Goal: Task Accomplishment & Management: Manage account settings

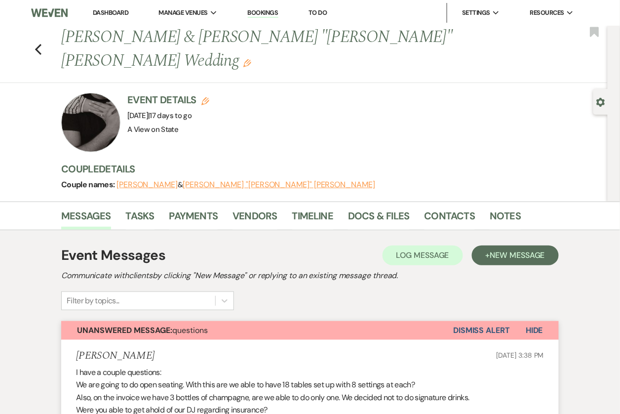
click at [114, 11] on link "Dashboard" at bounding box center [111, 12] width 36 height 8
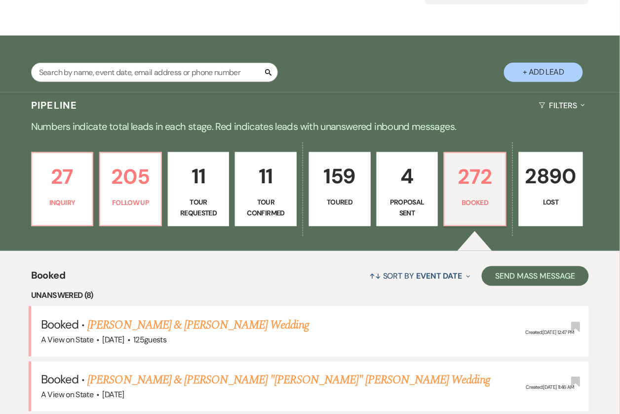
scroll to position [101, 0]
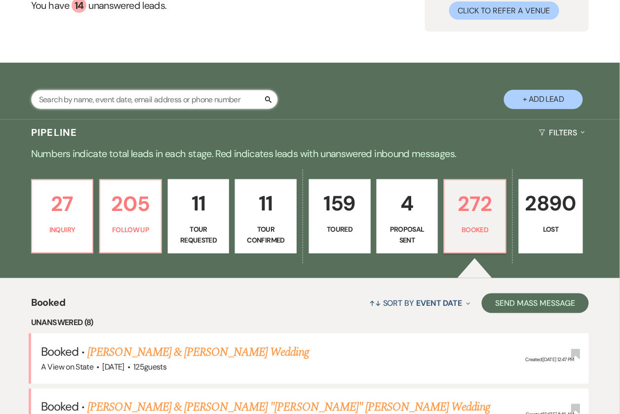
click at [146, 105] on input "text" at bounding box center [154, 99] width 247 height 19
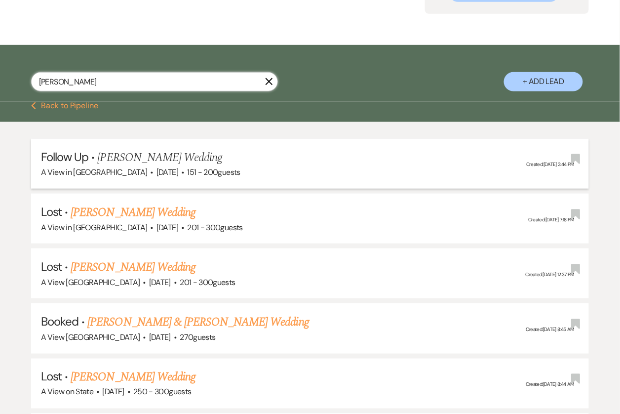
scroll to position [125, 0]
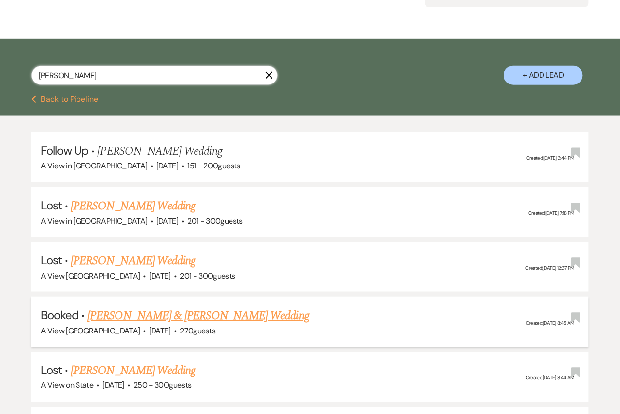
type input "[PERSON_NAME]"
click at [143, 319] on link "[PERSON_NAME] & [PERSON_NAME] Wedding" at bounding box center [197, 316] width 221 height 18
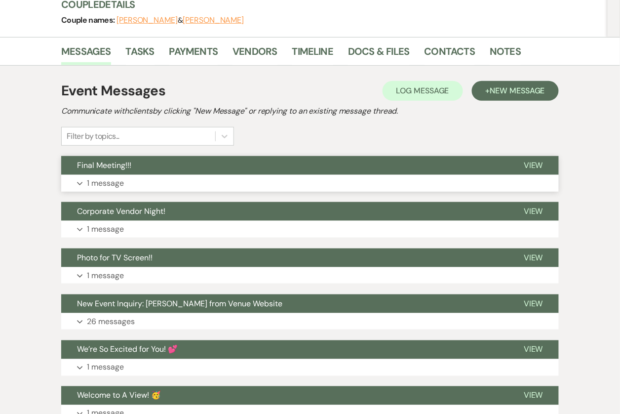
click at [323, 180] on button "Expand 1 message" at bounding box center [310, 183] width 498 height 17
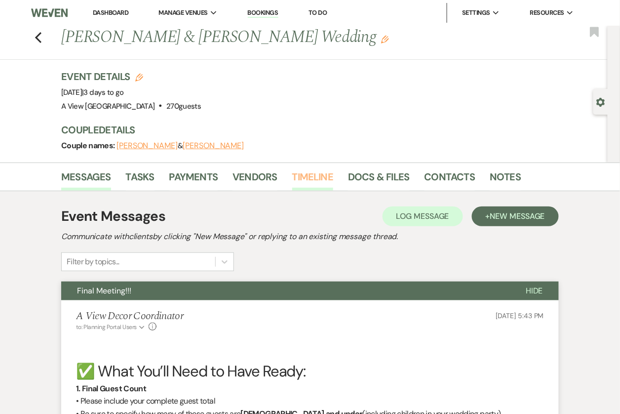
click at [322, 174] on link "Timeline" at bounding box center [312, 180] width 41 height 22
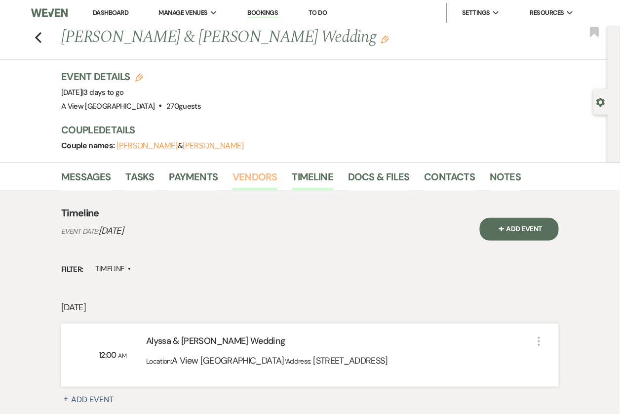
click at [246, 180] on link "Vendors" at bounding box center [255, 180] width 44 height 22
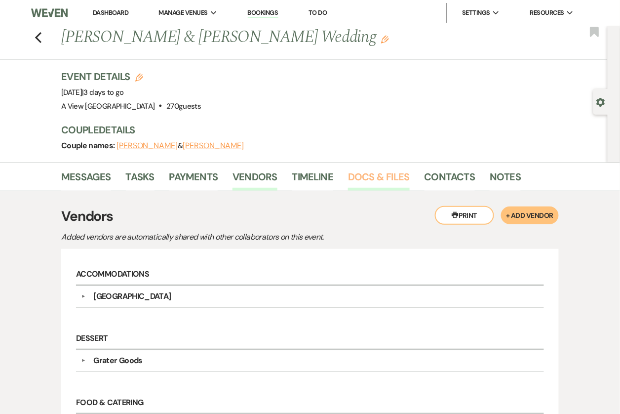
click at [380, 172] on link "Docs & Files" at bounding box center [378, 180] width 61 height 22
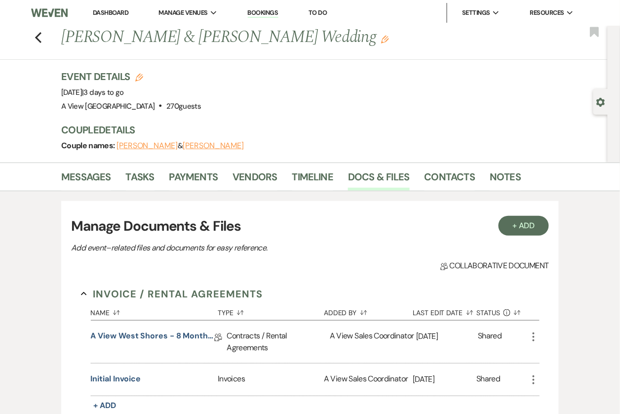
click at [103, 11] on link "Dashboard" at bounding box center [111, 12] width 36 height 8
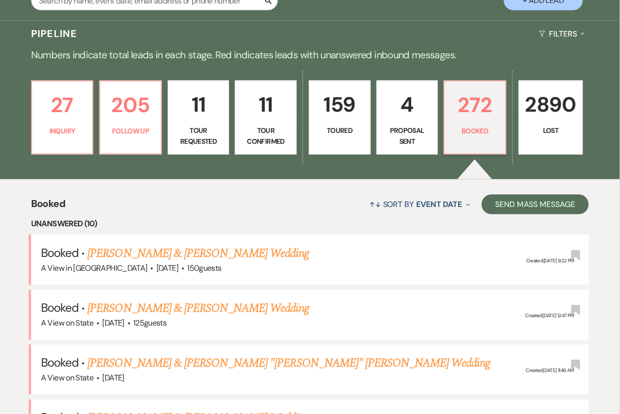
scroll to position [156, 0]
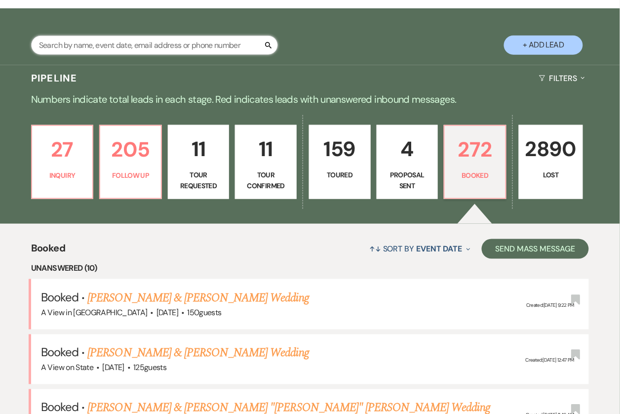
click at [65, 48] on input "text" at bounding box center [154, 45] width 247 height 19
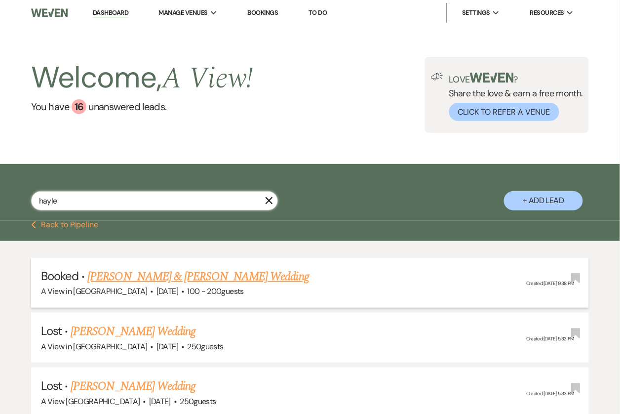
type input "hayle"
click at [200, 278] on link "[PERSON_NAME] & [PERSON_NAME] Wedding" at bounding box center [197, 277] width 221 height 18
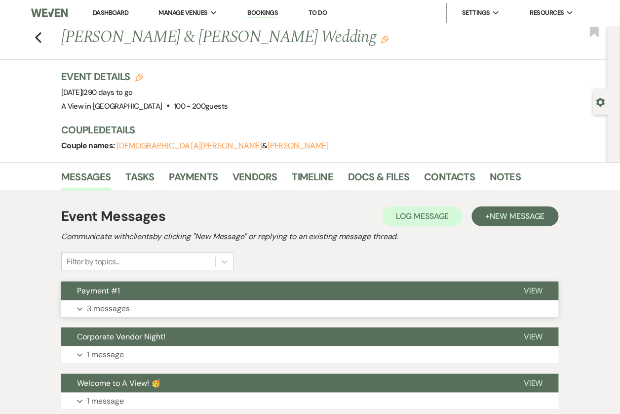
click at [193, 306] on button "Expand 3 messages" at bounding box center [310, 308] width 498 height 17
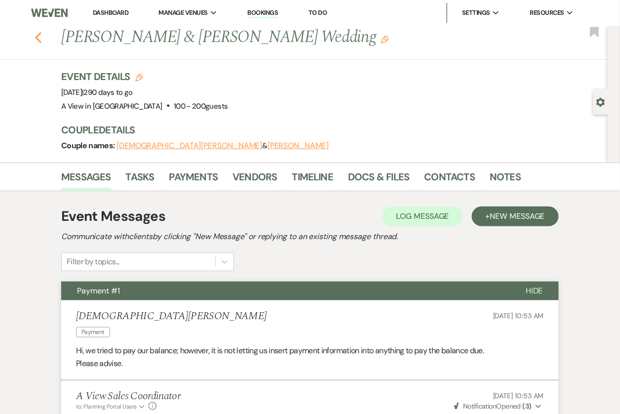
click at [38, 36] on use "button" at bounding box center [38, 37] width 6 height 11
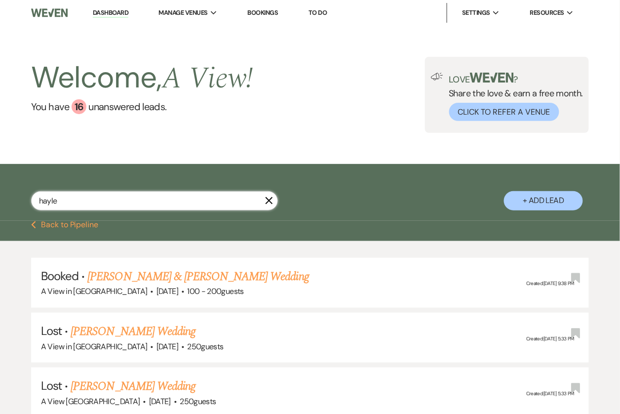
click at [153, 192] on input "hayle" at bounding box center [154, 200] width 247 height 19
click at [154, 192] on input "hayle" at bounding box center [154, 200] width 247 height 19
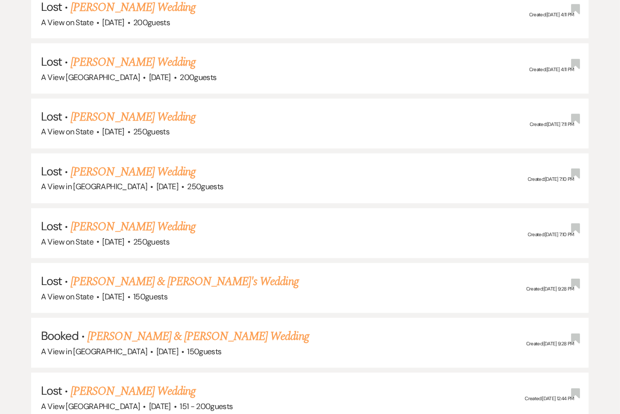
scroll to position [405, 0]
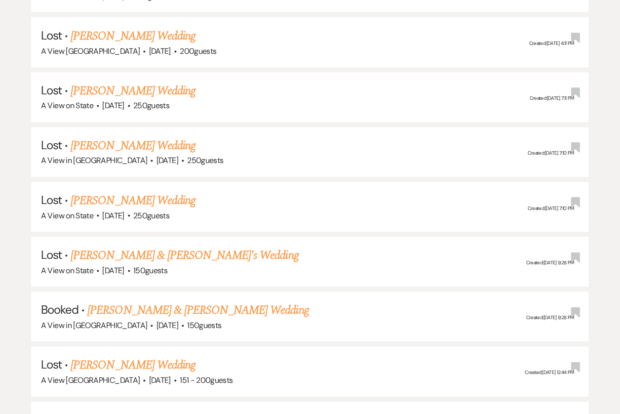
type input "[PERSON_NAME]"
click at [138, 312] on link "[PERSON_NAME] & [PERSON_NAME] Wedding" at bounding box center [197, 311] width 221 height 18
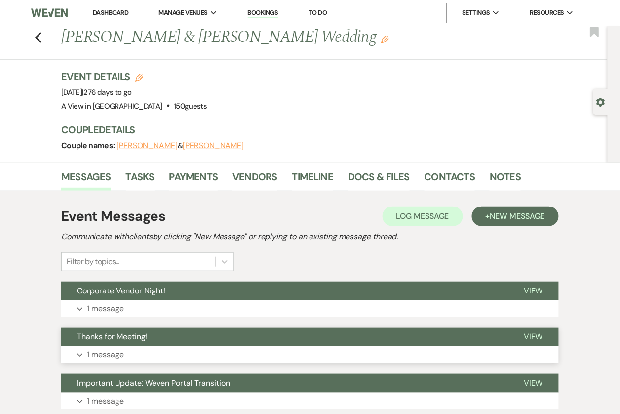
click at [178, 354] on button "Expand 1 message" at bounding box center [310, 354] width 498 height 17
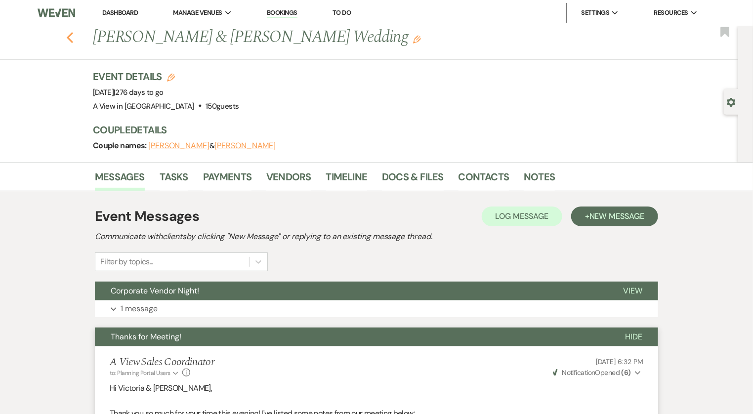
click at [71, 37] on icon "Previous" at bounding box center [69, 38] width 7 height 12
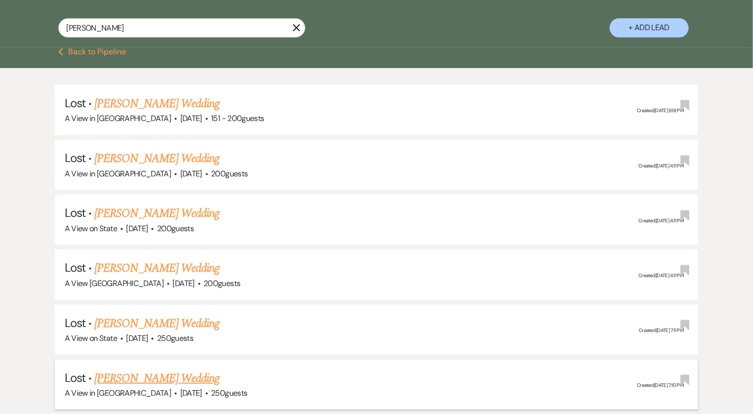
scroll to position [155, 0]
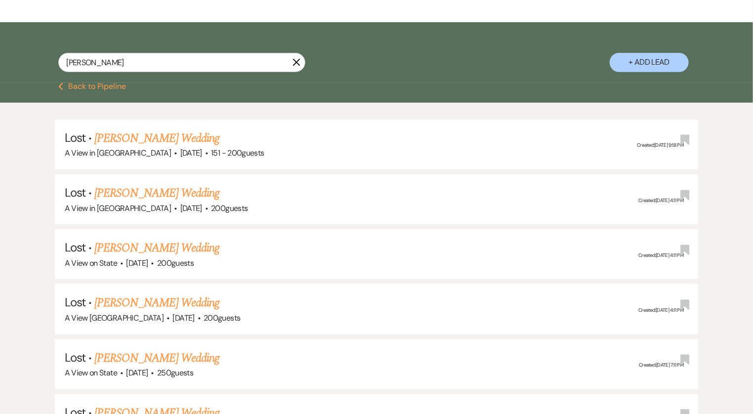
click at [295, 62] on icon "X" at bounding box center [296, 62] width 8 height 8
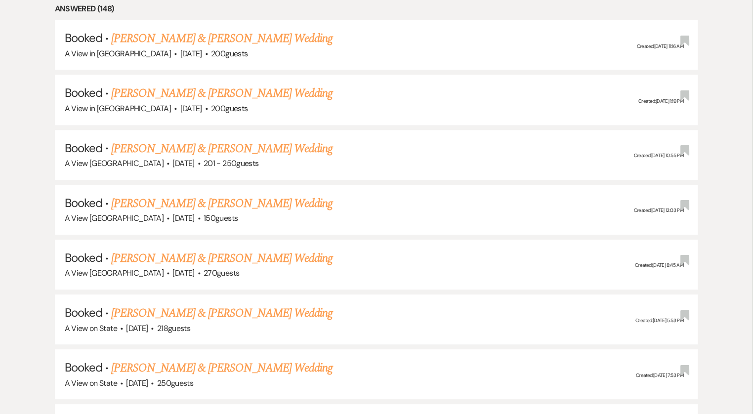
scroll to position [1036, 0]
click at [196, 249] on link "[PERSON_NAME] & [PERSON_NAME] Wedding" at bounding box center [221, 258] width 221 height 18
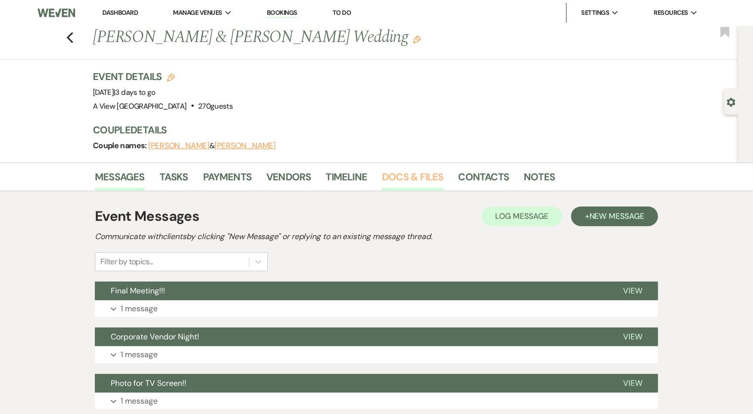
click at [401, 176] on link "Docs & Files" at bounding box center [412, 180] width 61 height 22
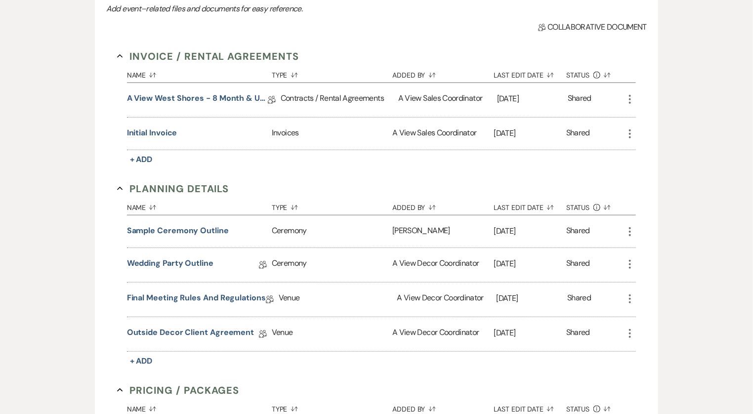
scroll to position [243, 0]
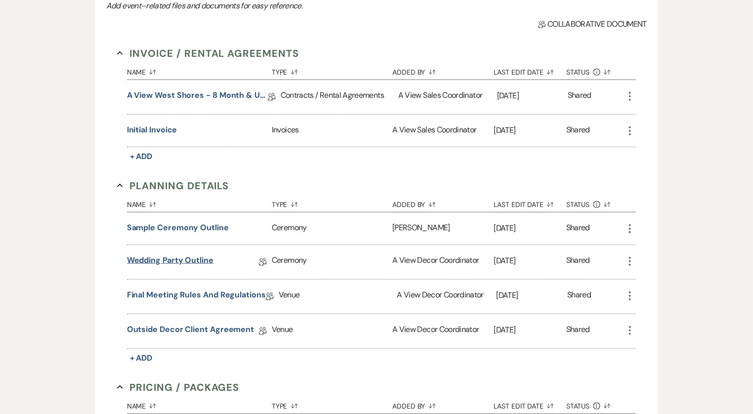
click at [176, 259] on link "Wedding Party Outline" at bounding box center [170, 261] width 86 height 15
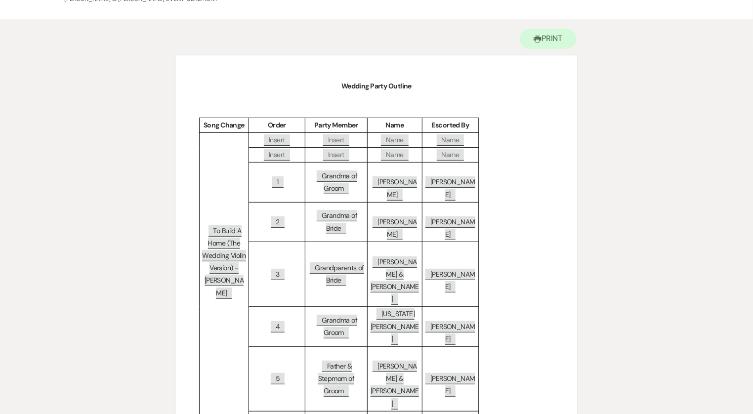
scroll to position [79, 0]
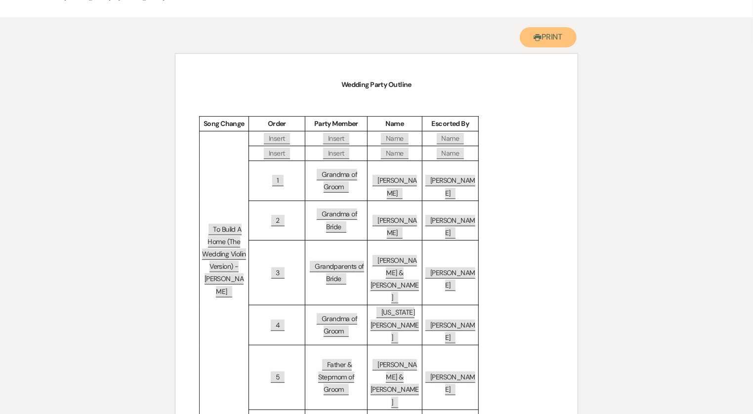
click at [544, 41] on button "Printer Print" at bounding box center [548, 37] width 57 height 20
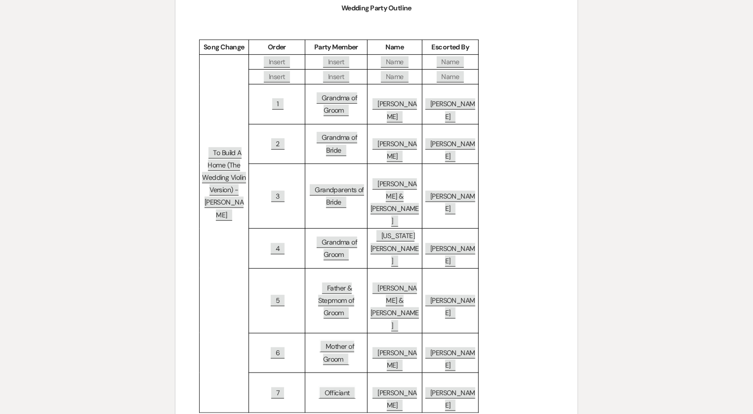
scroll to position [0, 0]
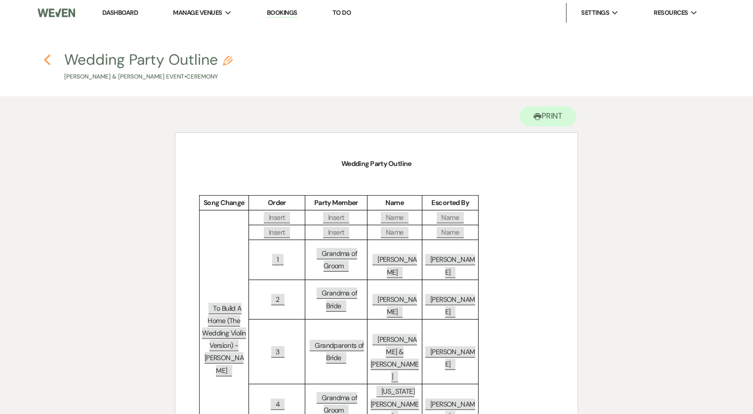
click at [49, 61] on icon "Previous" at bounding box center [46, 60] width 7 height 12
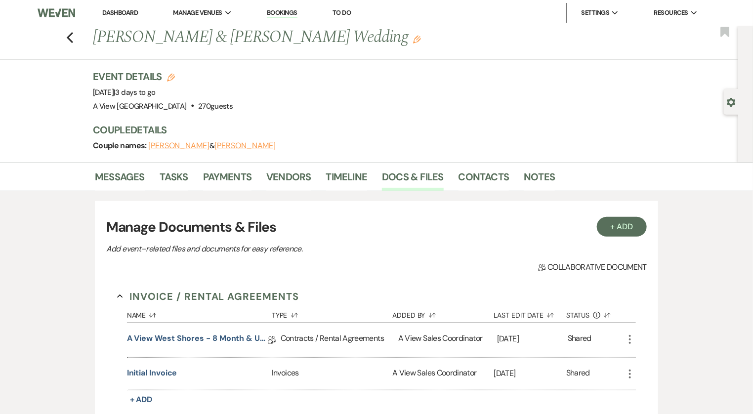
scroll to position [243, 0]
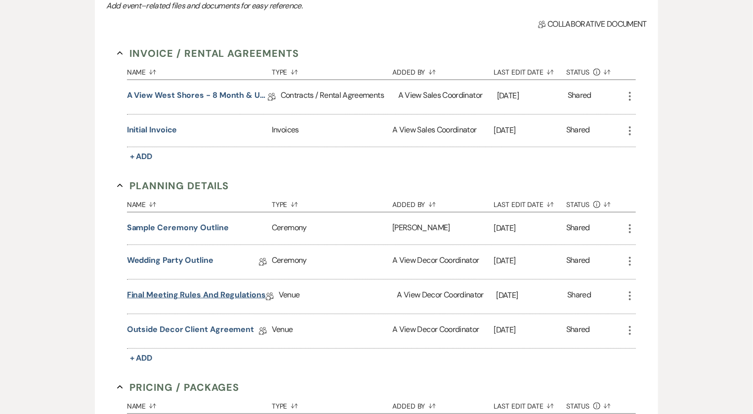
click at [198, 290] on link "Final Meeting Rules and Regulations" at bounding box center [196, 296] width 139 height 15
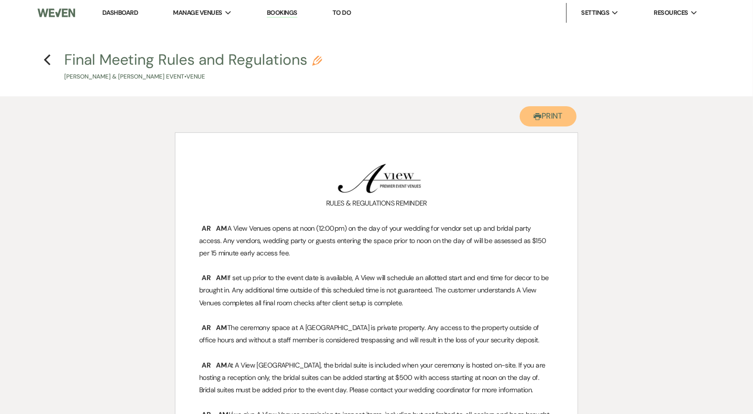
click at [570, 117] on button "Printer Print" at bounding box center [548, 116] width 57 height 20
click at [48, 61] on icon "Previous" at bounding box center [46, 60] width 7 height 12
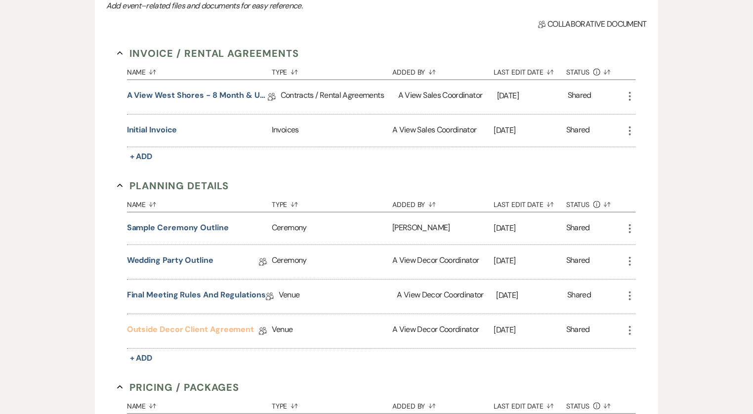
click at [186, 326] on link "Outside Decor Client Agreement" at bounding box center [190, 331] width 127 height 15
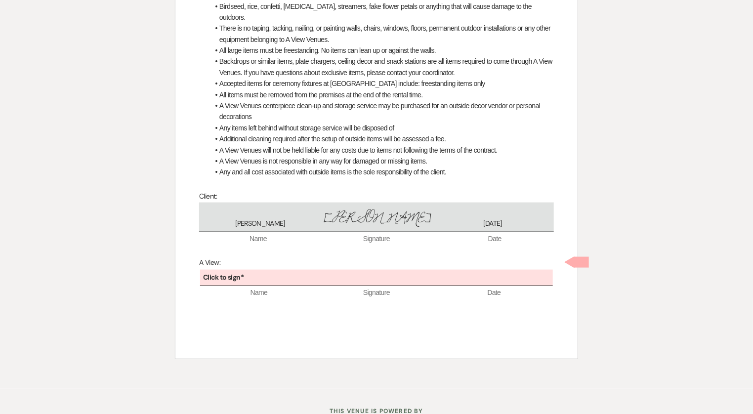
scroll to position [482, 0]
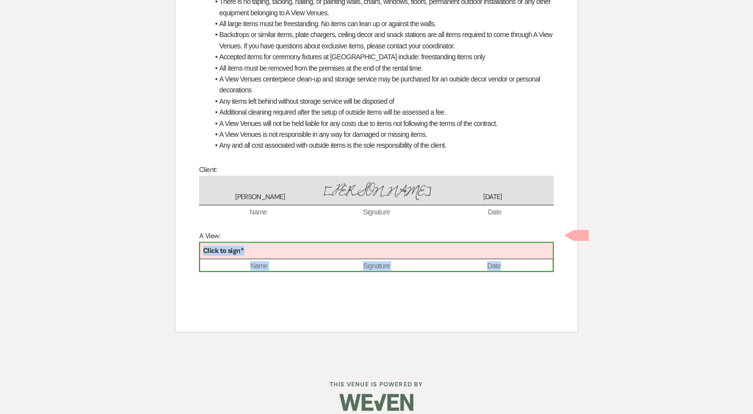
click at [291, 261] on span "Name" at bounding box center [259, 266] width 118 height 10
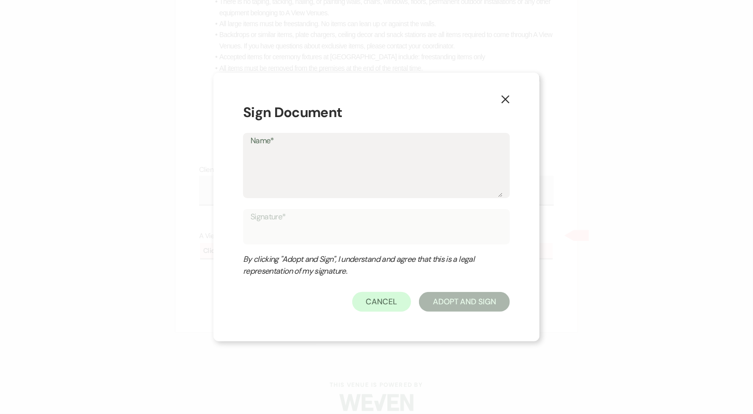
click at [303, 165] on textarea "Name*" at bounding box center [376, 172] width 252 height 49
type textarea "P"
type input "P"
type textarea "Ph"
type input "Ph"
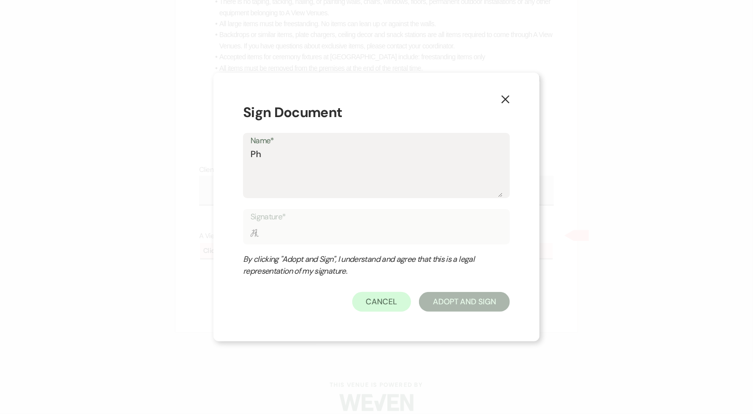
type textarea "Pha"
type input "Pha"
type textarea "Phar"
type input "Phar"
type textarea "Pharn"
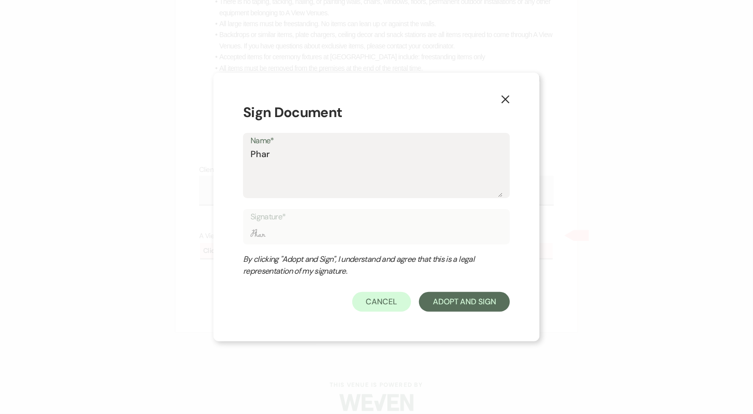
type input "Pharn"
type textarea "Pharna"
type input "Pharna"
type textarea "Pharna"
type input "Pharna"
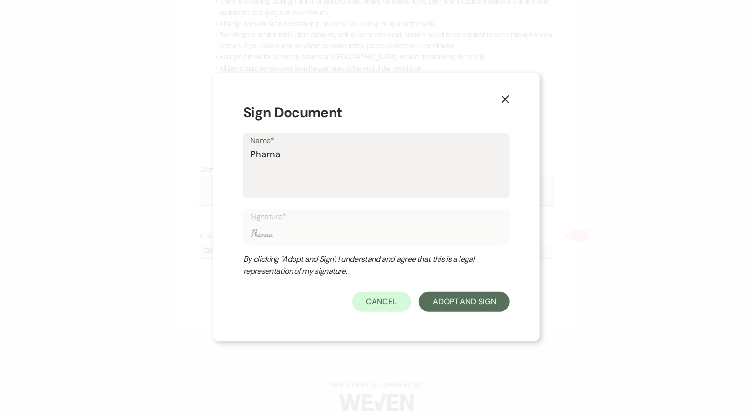
type textarea "Pharna C"
type input "Pharna C"
type textarea "Pharna Ch"
type input "Pharna Ch"
type textarea "Pharna Chu"
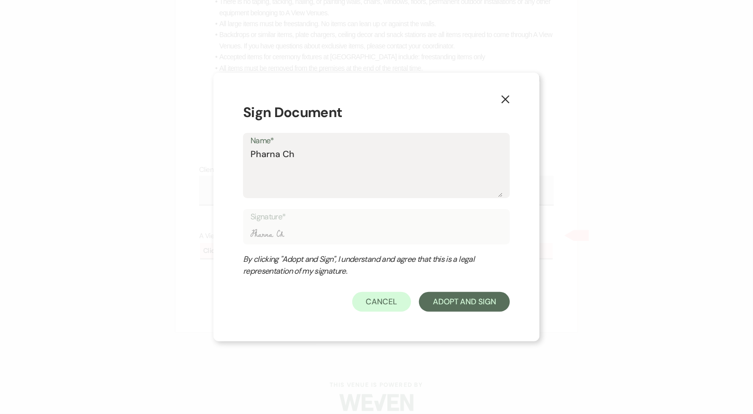
type input "Pharna Chu"
type textarea "Pharna Chuo"
type input "Pharna Chuo"
type textarea "Pharna Chuol"
type input "Pharna Chuol"
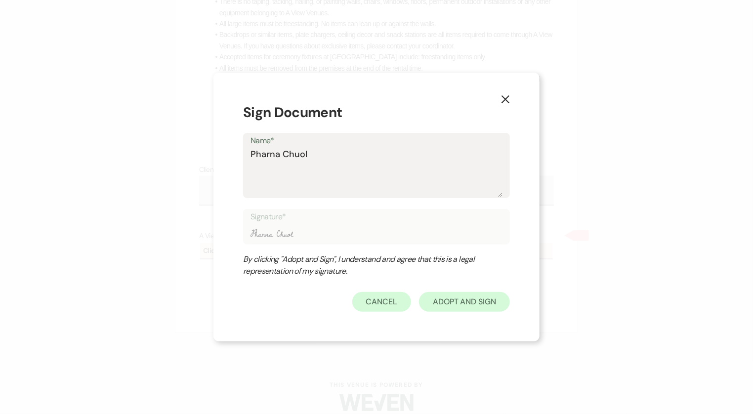
type textarea "Pharna Chuol"
click at [465, 301] on button "Adopt And Sign" at bounding box center [464, 302] width 91 height 20
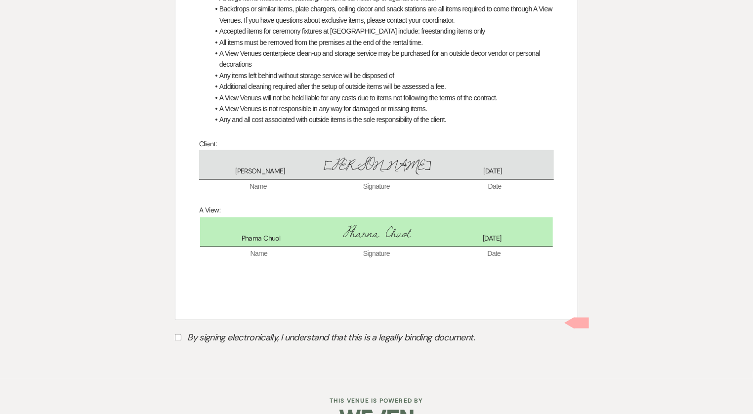
scroll to position [523, 0]
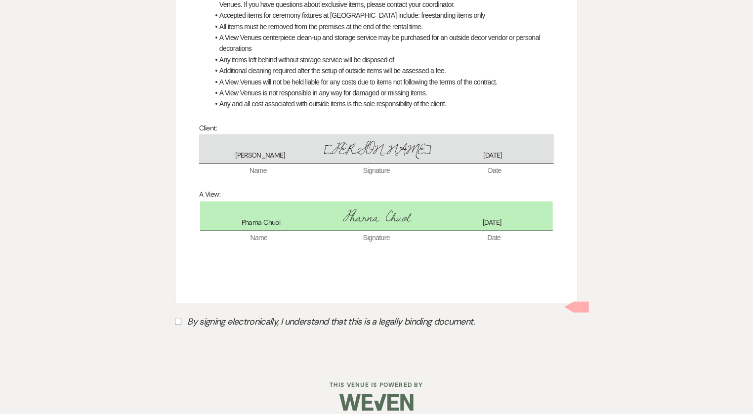
click at [263, 314] on label "By signing electronically, I understand that this is a legally binding document." at bounding box center [376, 323] width 403 height 19
click at [181, 319] on input "By signing electronically, I understand that this is a legally binding document." at bounding box center [178, 322] width 6 height 6
checkbox input "true"
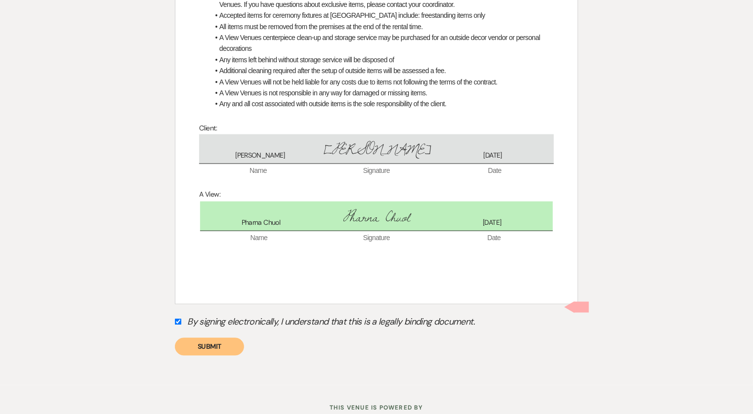
click at [234, 338] on button "Submit" at bounding box center [209, 347] width 69 height 18
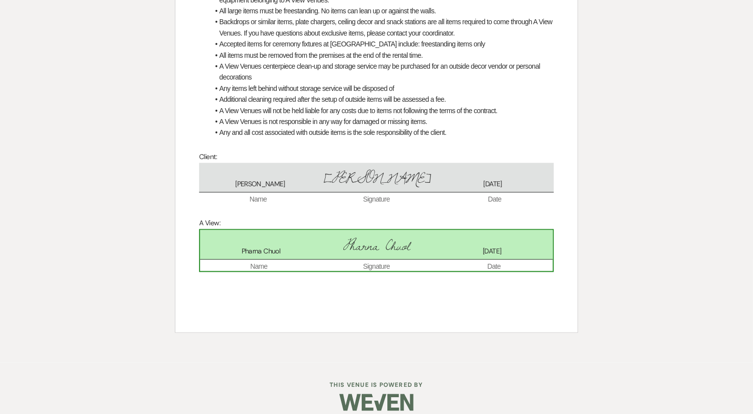
scroll to position [0, 0]
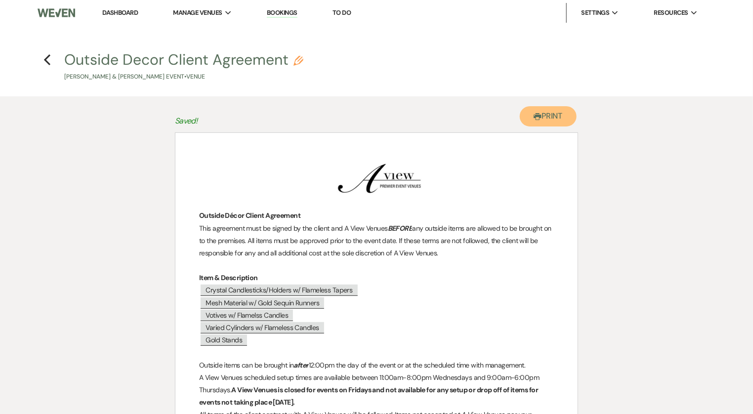
click at [538, 117] on use "button" at bounding box center [537, 116] width 8 height 7
click at [48, 56] on use "button" at bounding box center [47, 59] width 6 height 11
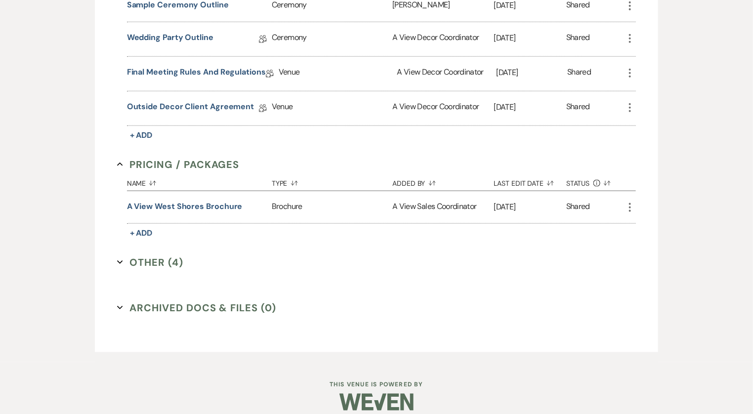
scroll to position [473, 0]
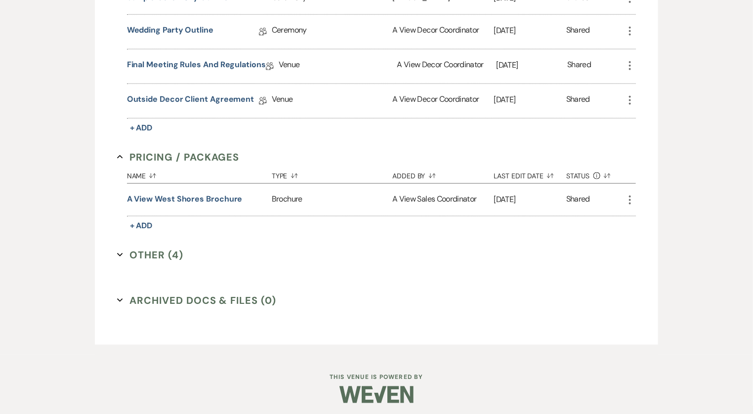
click at [174, 247] on button "Other (4) Expand" at bounding box center [150, 254] width 66 height 15
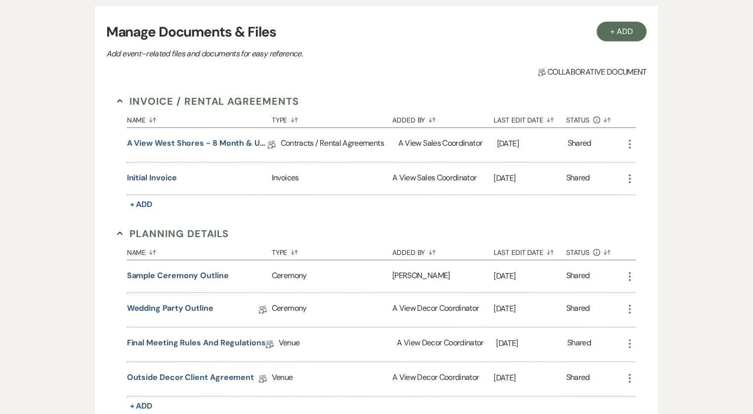
scroll to position [0, 0]
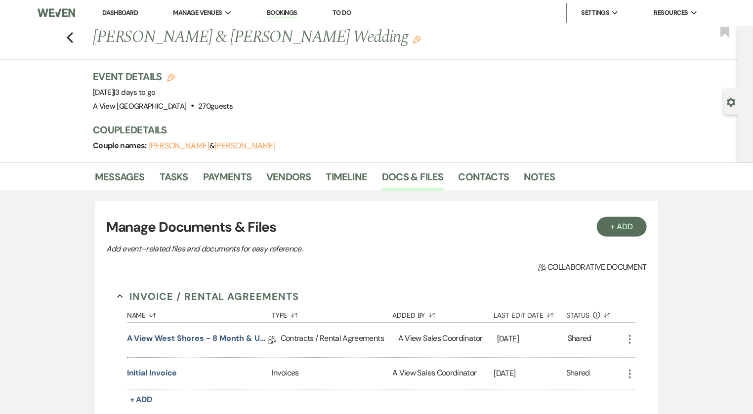
click at [123, 14] on link "Dashboard" at bounding box center [120, 12] width 36 height 8
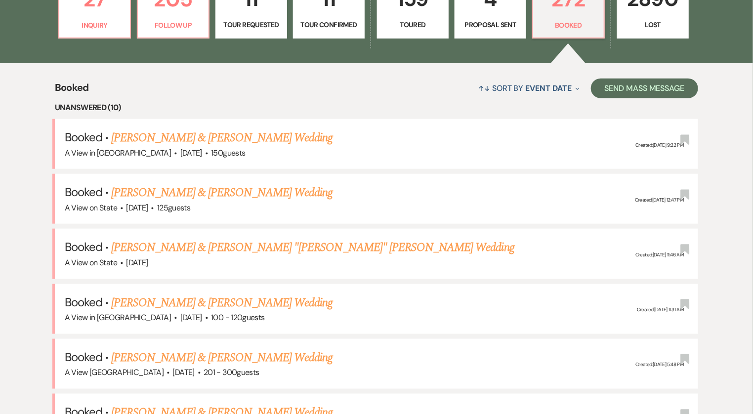
scroll to position [399, 0]
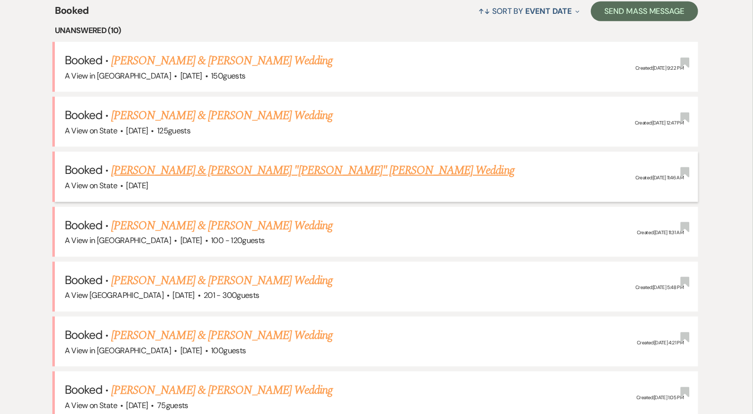
click at [203, 168] on link "[PERSON_NAME] & [PERSON_NAME] "[PERSON_NAME]" [PERSON_NAME] Wedding" at bounding box center [312, 171] width 403 height 18
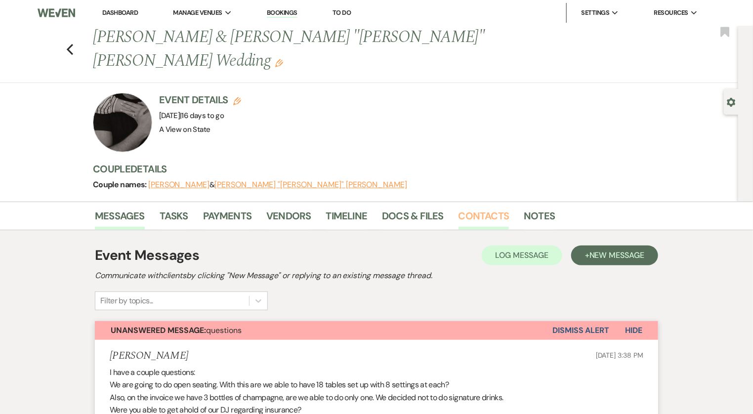
click at [480, 208] on link "Contacts" at bounding box center [483, 219] width 51 height 22
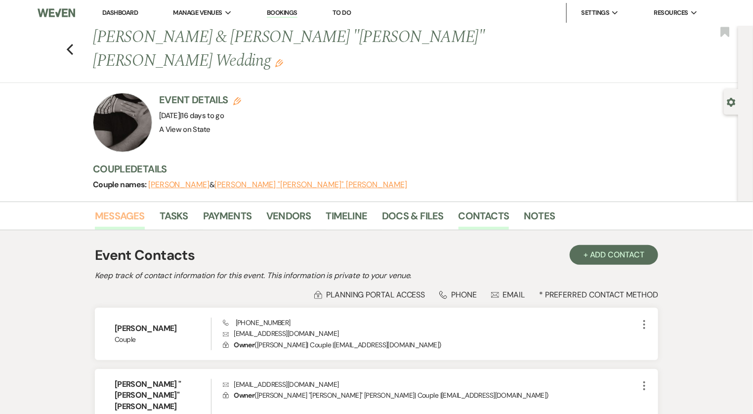
click at [125, 208] on link "Messages" at bounding box center [120, 219] width 50 height 22
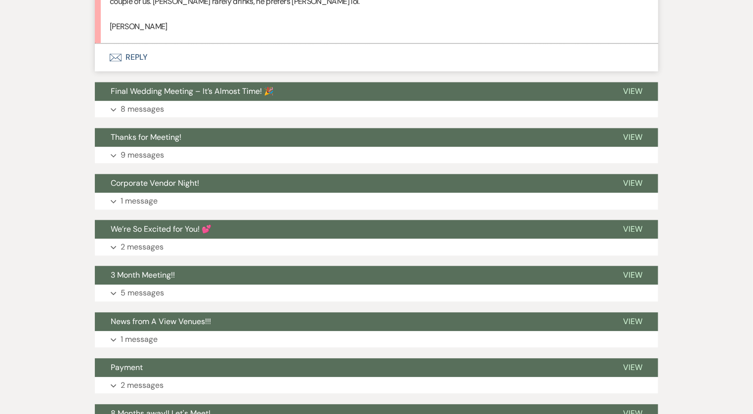
scroll to position [931, 0]
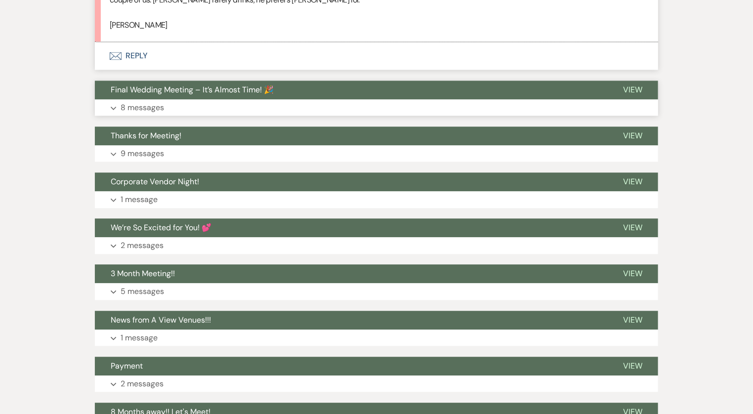
click at [203, 99] on button "Expand 8 messages" at bounding box center [376, 107] width 563 height 17
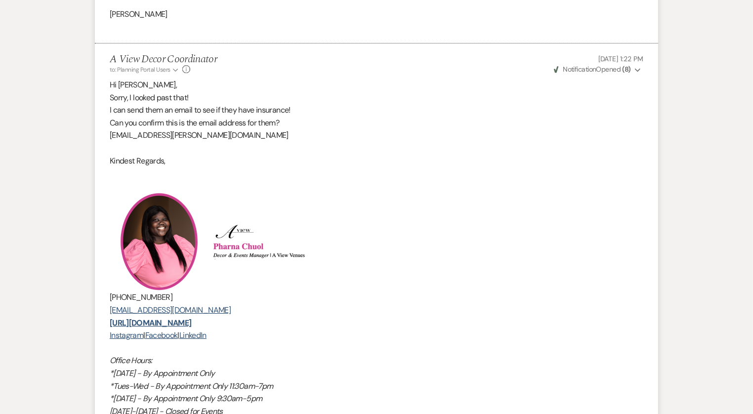
scroll to position [3208, 0]
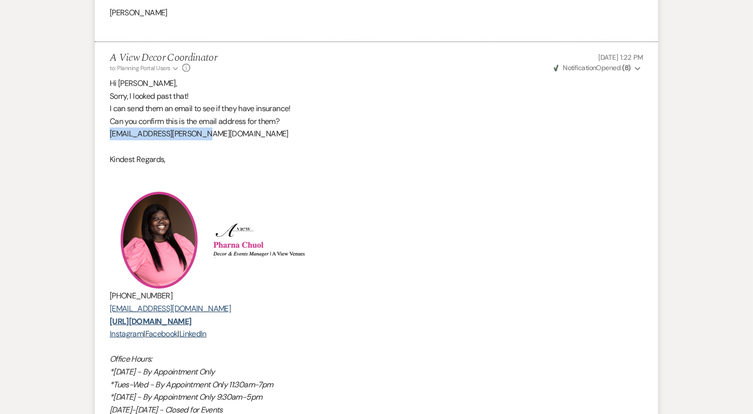
drag, startPoint x: 204, startPoint y: 109, endPoint x: 111, endPoint y: 113, distance: 93.9
click at [111, 127] on p "[EMAIL_ADDRESS][PERSON_NAME][DOMAIN_NAME]" at bounding box center [376, 133] width 533 height 13
copy p "[EMAIL_ADDRESS][PERSON_NAME][DOMAIN_NAME]"
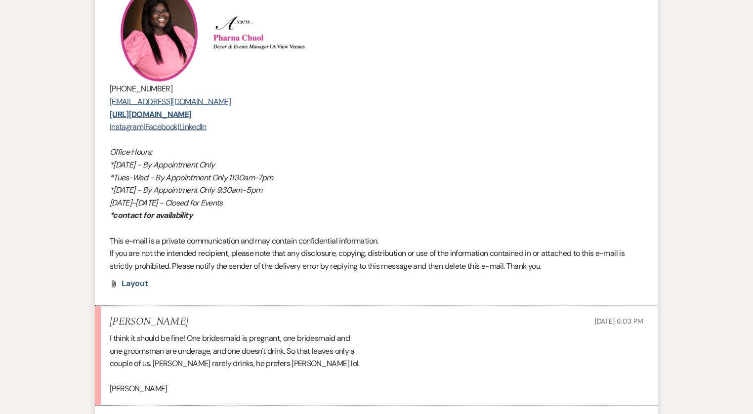
scroll to position [0, 0]
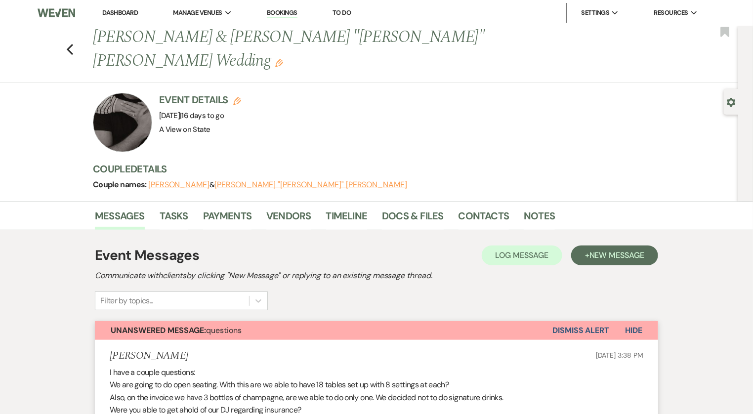
click at [115, 17] on li "Dashboard" at bounding box center [119, 13] width 45 height 20
click at [115, 15] on link "Dashboard" at bounding box center [120, 12] width 36 height 8
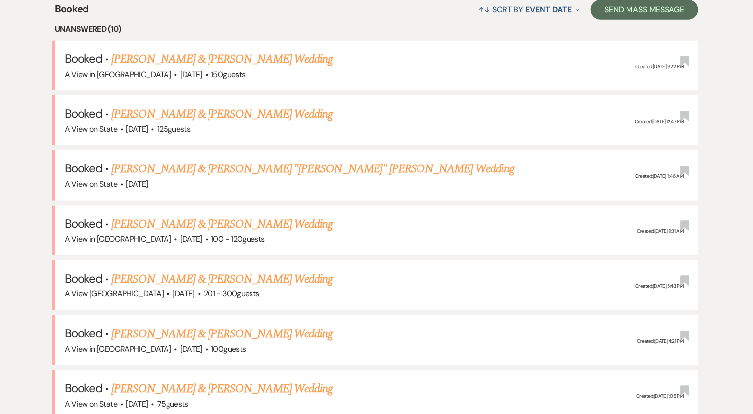
scroll to position [404, 0]
